Goal: Task Accomplishment & Management: Manage account settings

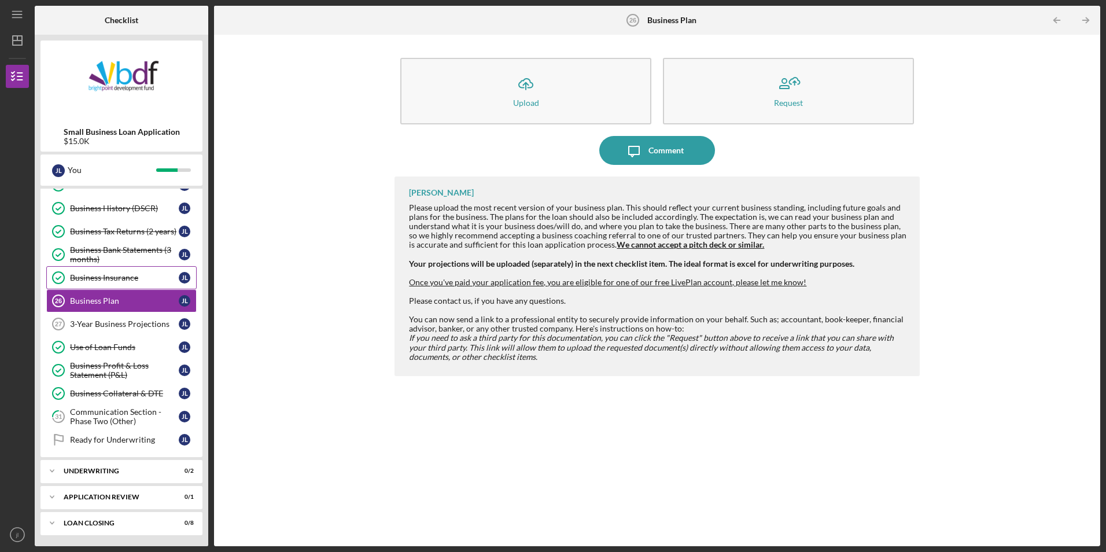
scroll to position [274, 0]
click at [147, 324] on div "3-Year Business Projections" at bounding box center [124, 323] width 109 height 9
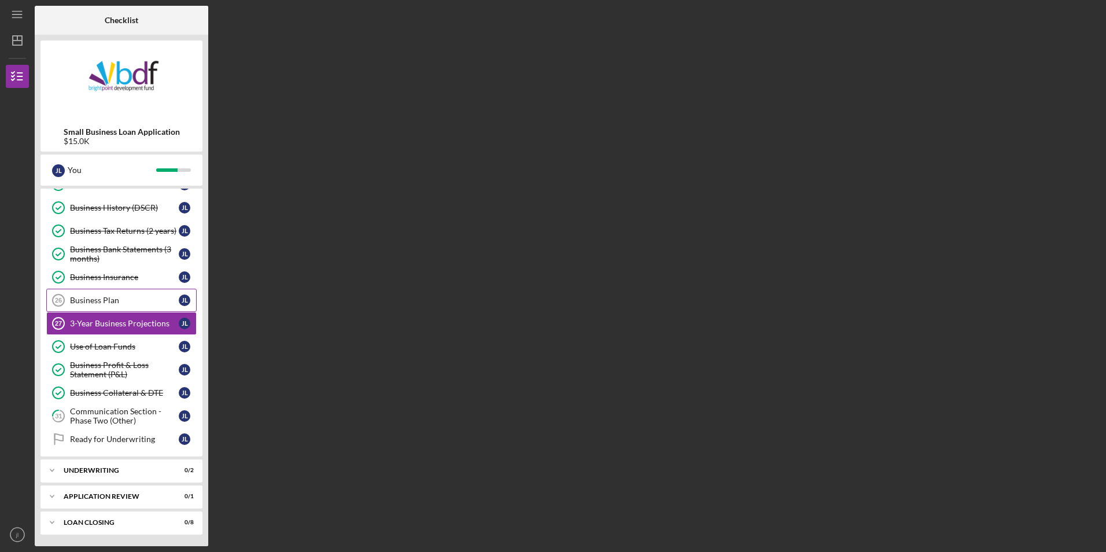
click at [147, 297] on div "Business Plan" at bounding box center [124, 300] width 109 height 9
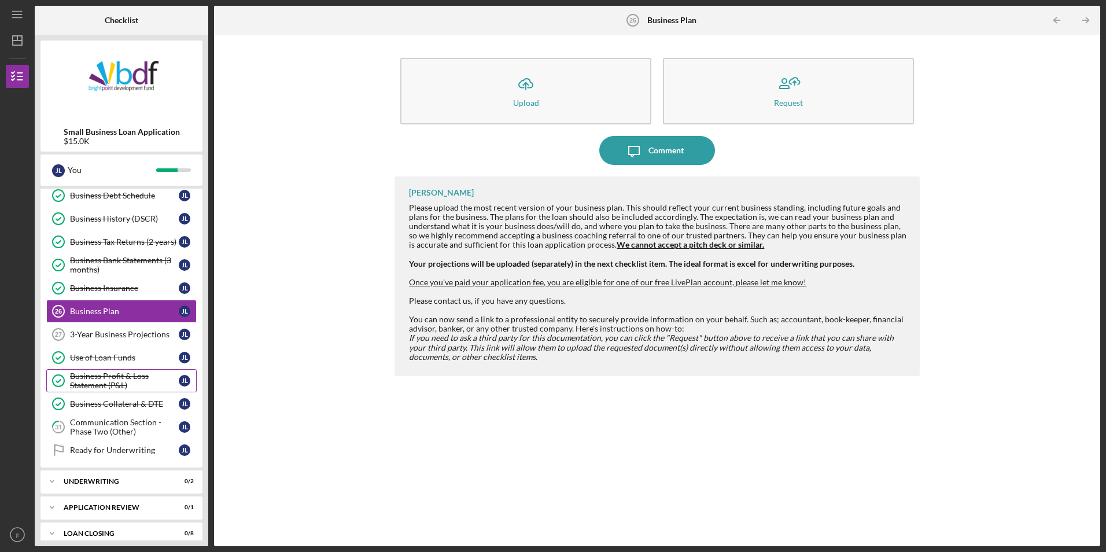
scroll to position [274, 0]
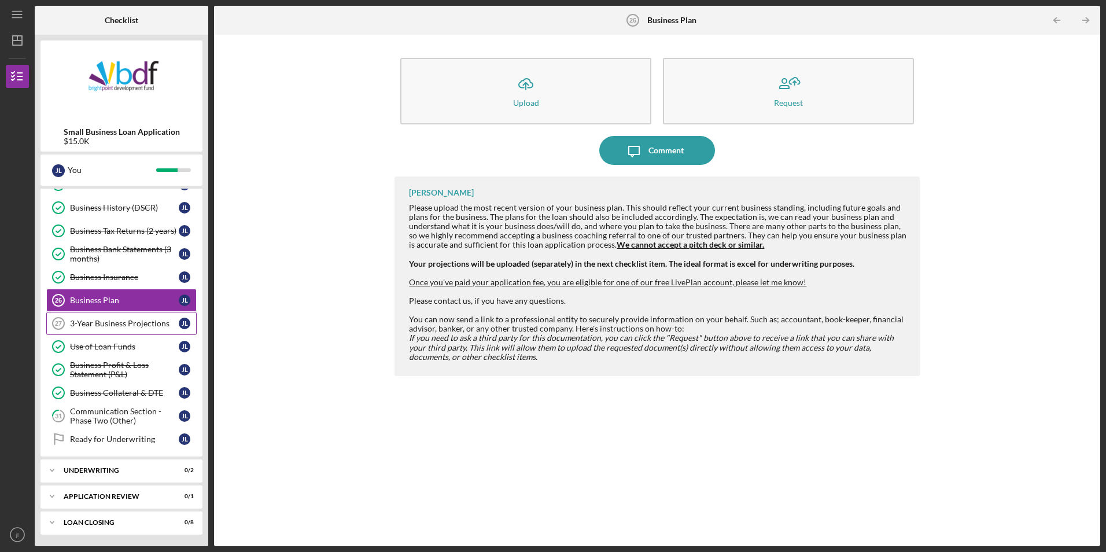
click at [123, 330] on link "3-Year Business Projections 27 3-Year Business Projections [PERSON_NAME]" at bounding box center [121, 323] width 150 height 23
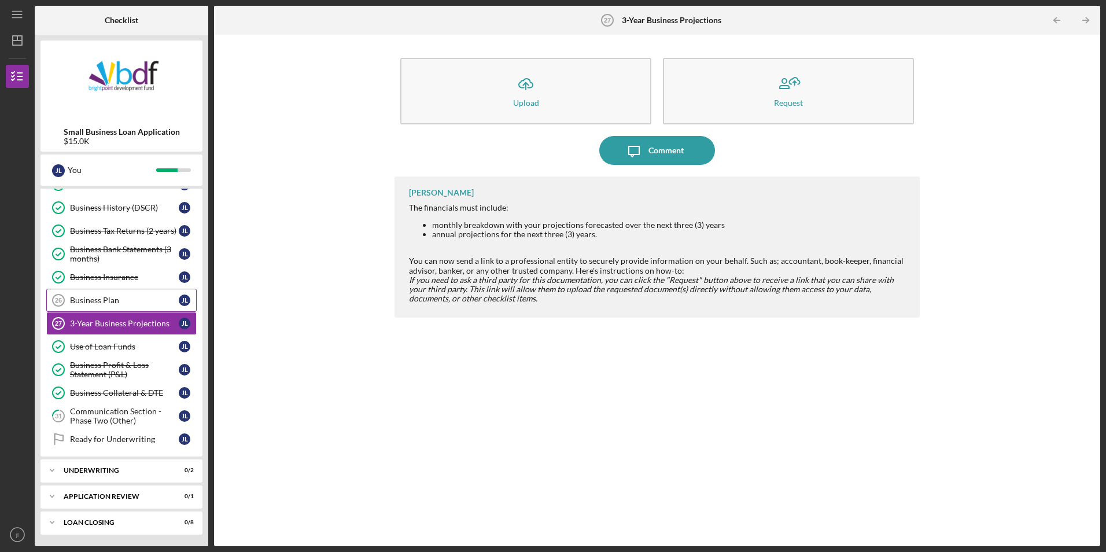
click at [91, 301] on div "Business Plan" at bounding box center [124, 300] width 109 height 9
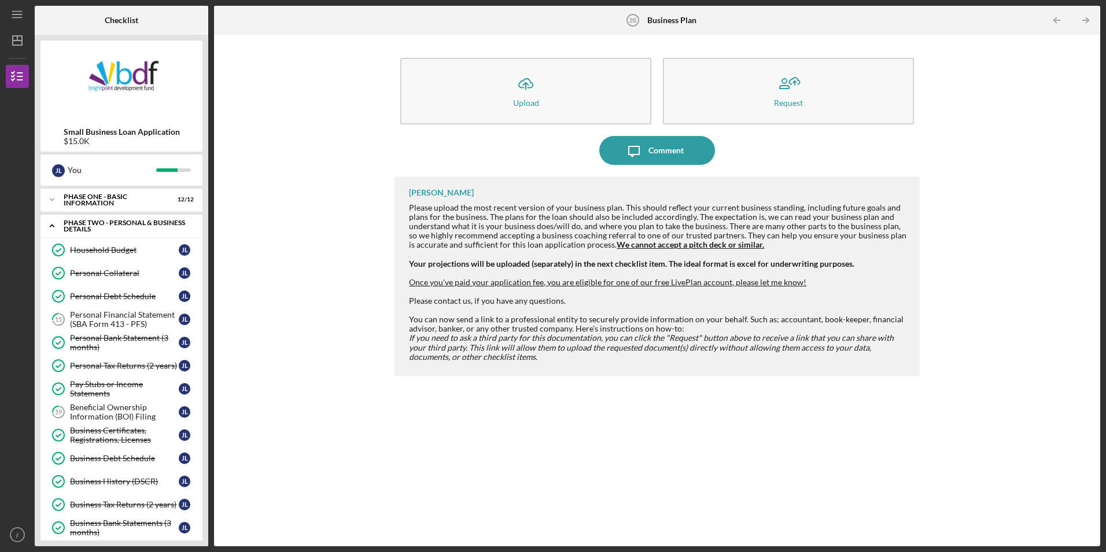
click at [47, 222] on icon "Icon/Expander" at bounding box center [51, 225] width 23 height 23
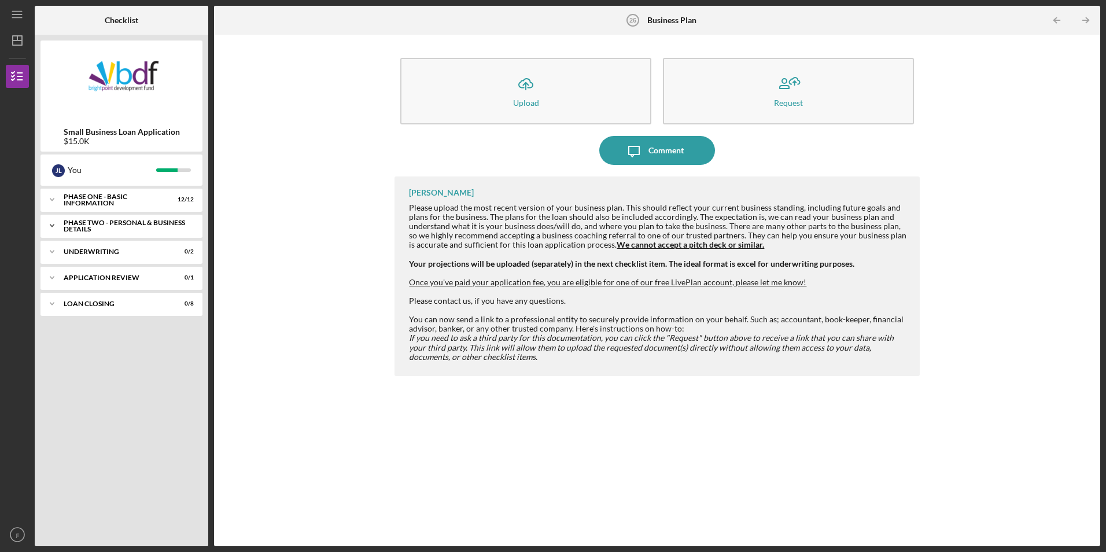
click at [47, 222] on icon "Icon/Expander" at bounding box center [51, 225] width 23 height 23
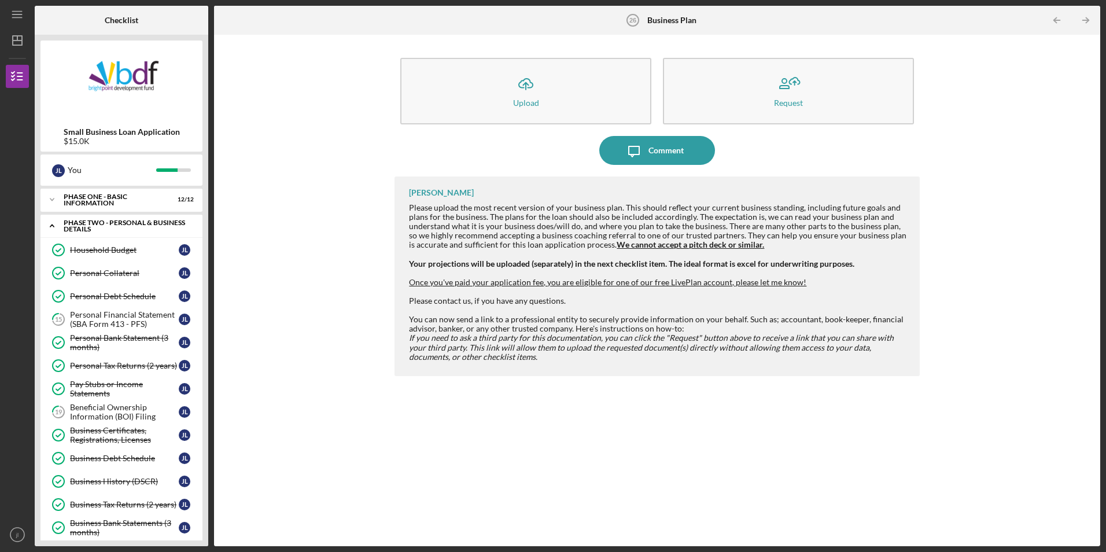
click at [49, 220] on icon "Icon/Expander" at bounding box center [51, 225] width 23 height 23
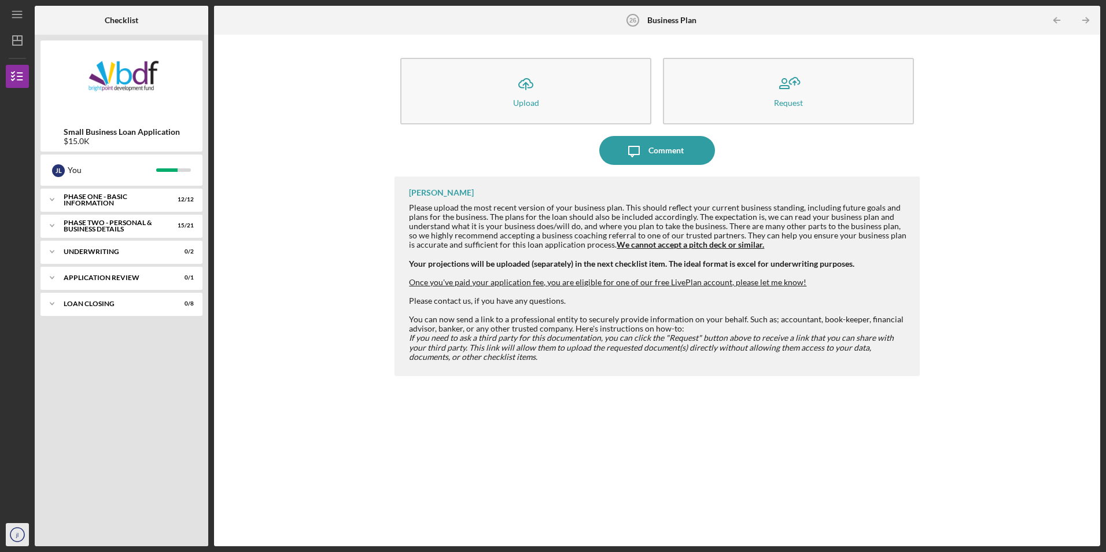
click at [21, 534] on icon "jl" at bounding box center [17, 534] width 23 height 29
click at [47, 508] on link "Logout" at bounding box center [69, 507] width 127 height 24
